Goal: Information Seeking & Learning: Find specific fact

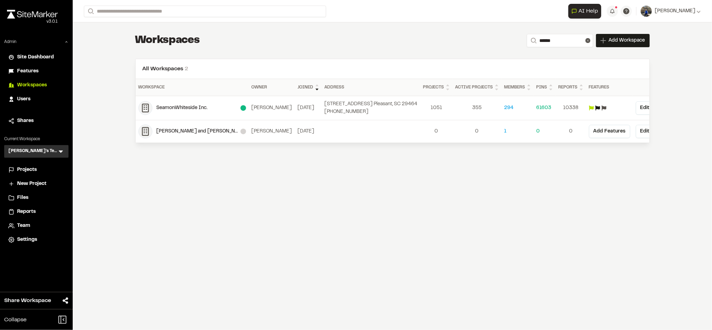
click at [19, 98] on span "Users" at bounding box center [23, 99] width 13 height 8
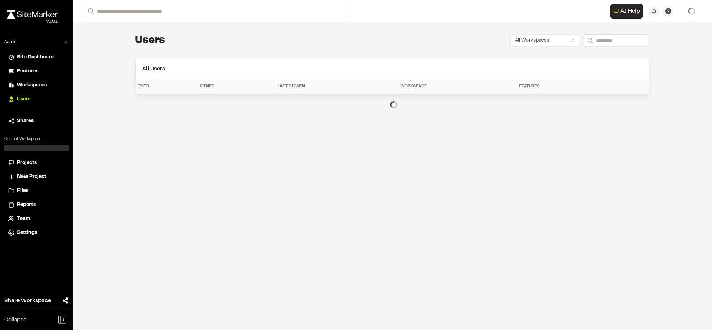
click at [19, 98] on span "Users" at bounding box center [23, 99] width 13 height 8
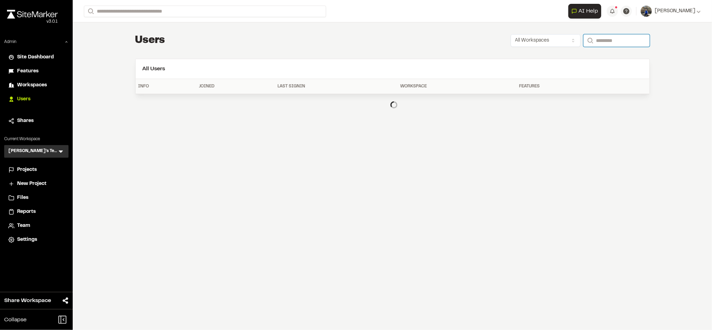
click at [605, 41] on input "Search" at bounding box center [616, 40] width 66 height 13
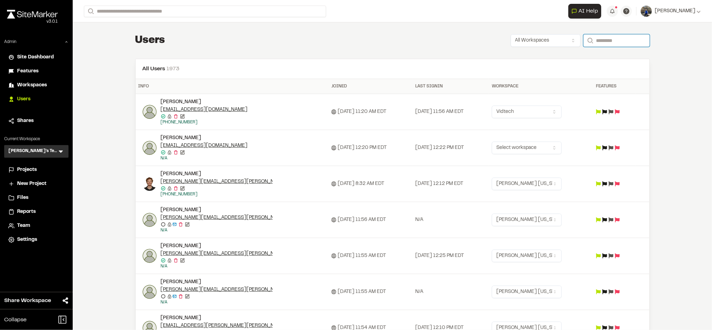
paste input "**********"
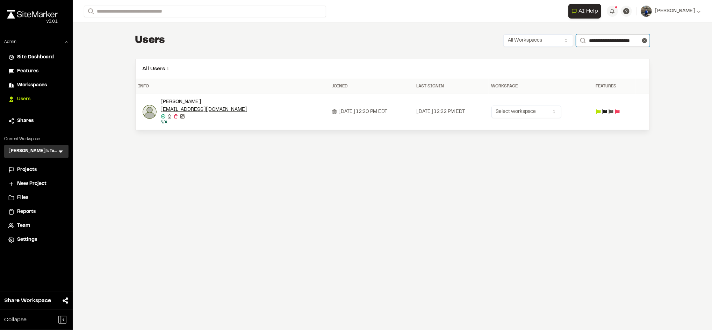
type input "**********"
click at [548, 110] on html "Close sidebar v 3.0.1 Admin Site Dashboard Features Workspaces Users Shares Cur…" at bounding box center [356, 165] width 712 height 330
click at [527, 171] on html "Close sidebar v 3.0.1 Admin Site Dashboard Features Workspaces Users Shares Cur…" at bounding box center [356, 165] width 712 height 330
click at [151, 113] on img at bounding box center [150, 112] width 14 height 14
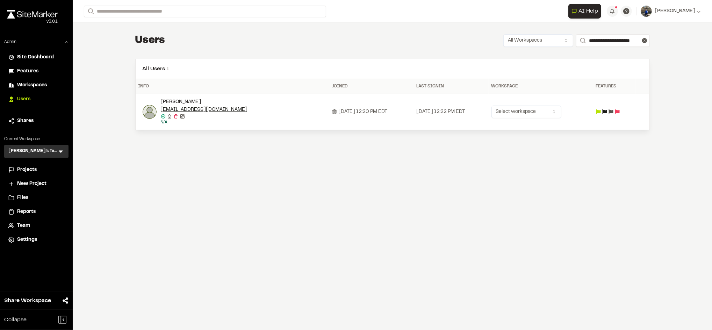
click at [346, 210] on div at bounding box center [356, 165] width 712 height 330
drag, startPoint x: 228, startPoint y: 110, endPoint x: 160, endPoint y: 109, distance: 68.2
click at [160, 109] on div "Will Targonski wtargonski@choateco.com Email confirmed Email confirmed Destroy …" at bounding box center [235, 111] width 184 height 27
copy link "wtargonski@choateco.com"
click at [258, 100] on div "Will Targonski" at bounding box center [217, 102] width 112 height 8
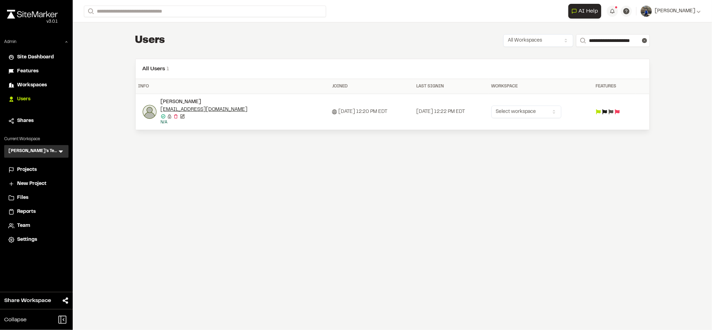
click at [36, 85] on span "Workspaces" at bounding box center [32, 85] width 30 height 8
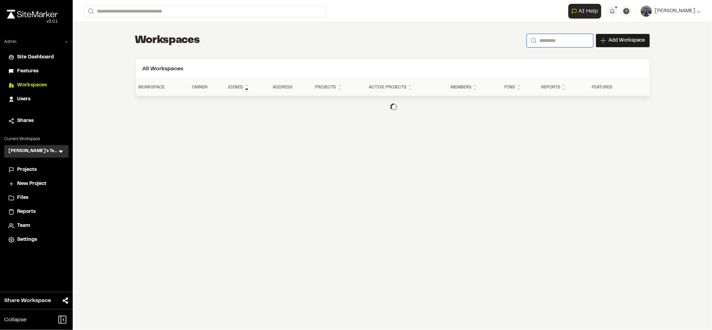
click at [567, 37] on input "Search" at bounding box center [560, 40] width 66 height 13
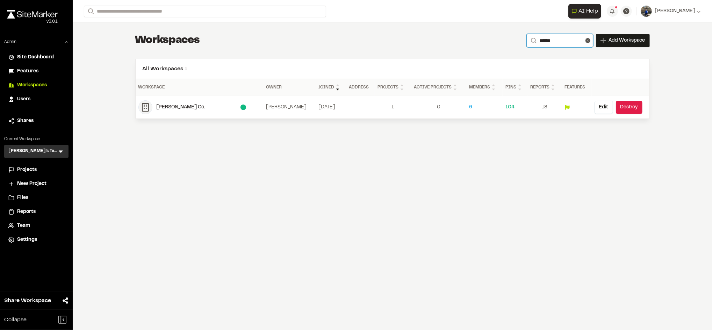
type input "******"
click at [169, 108] on div "Choate Co." at bounding box center [199, 107] width 84 height 8
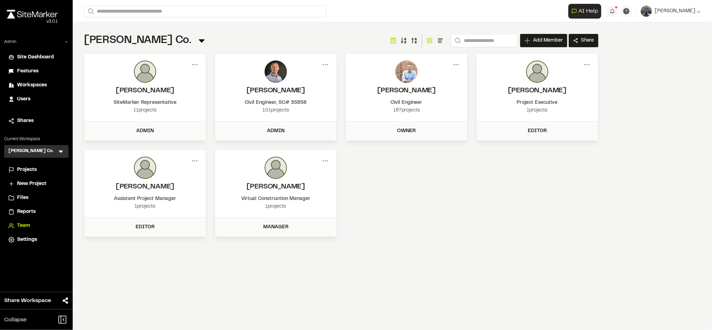
click at [27, 209] on span "Reports" at bounding box center [26, 212] width 19 height 8
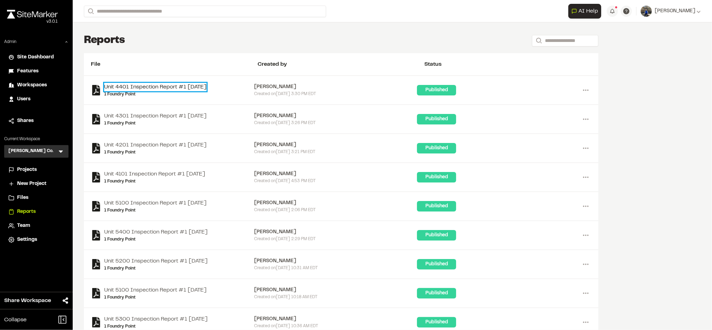
click at [193, 86] on link "Unit 4401 Inspection Report #1 2025-03-03" at bounding box center [155, 87] width 102 height 8
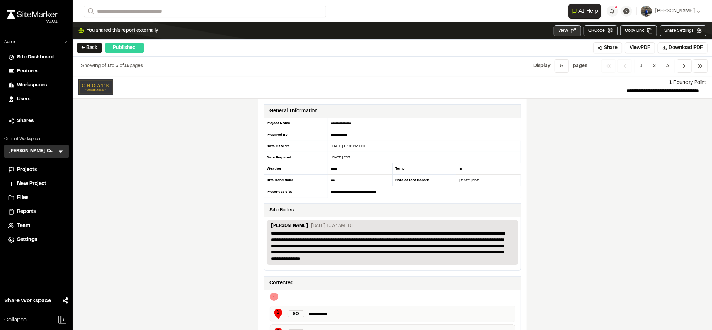
click at [572, 30] on button "View" at bounding box center [567, 30] width 27 height 11
click at [353, 7] on form "Search" at bounding box center [326, 12] width 484 height 12
click at [92, 46] on button "← Back" at bounding box center [89, 48] width 25 height 10
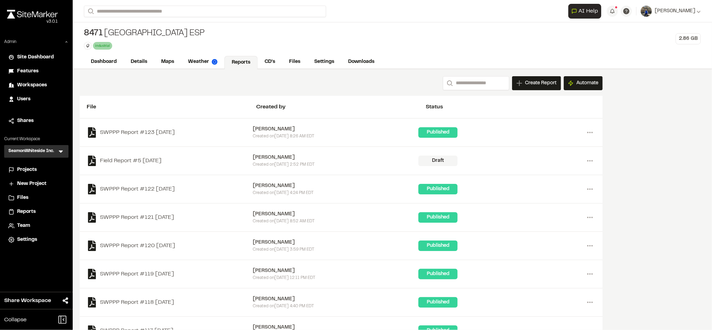
click at [59, 150] on icon at bounding box center [60, 151] width 7 height 7
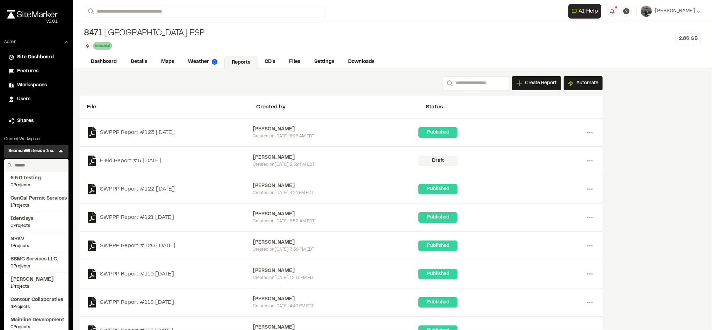
click at [29, 163] on input "text" at bounding box center [38, 165] width 53 height 12
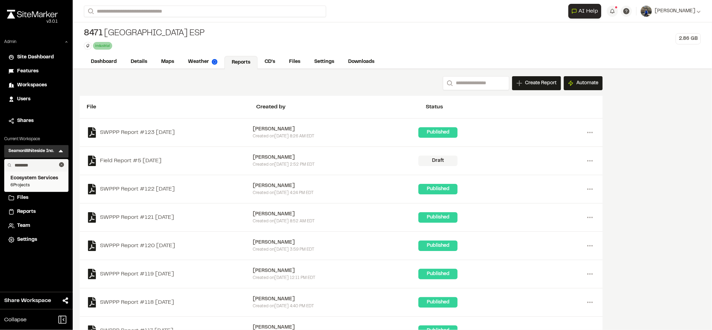
type input "********"
click at [33, 181] on span "Ecosystem Services" at bounding box center [36, 178] width 52 height 8
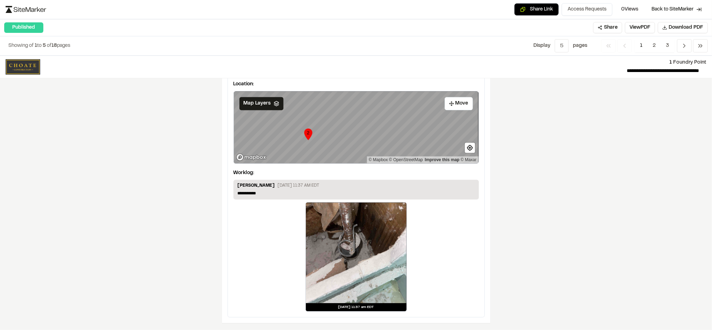
scroll to position [1275, 0]
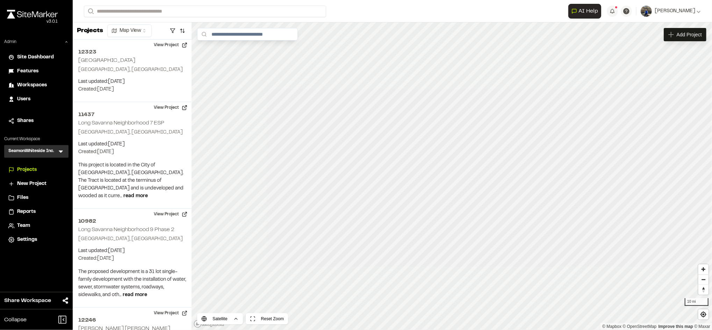
scroll to position [53592, 0]
